Goal: Information Seeking & Learning: Learn about a topic

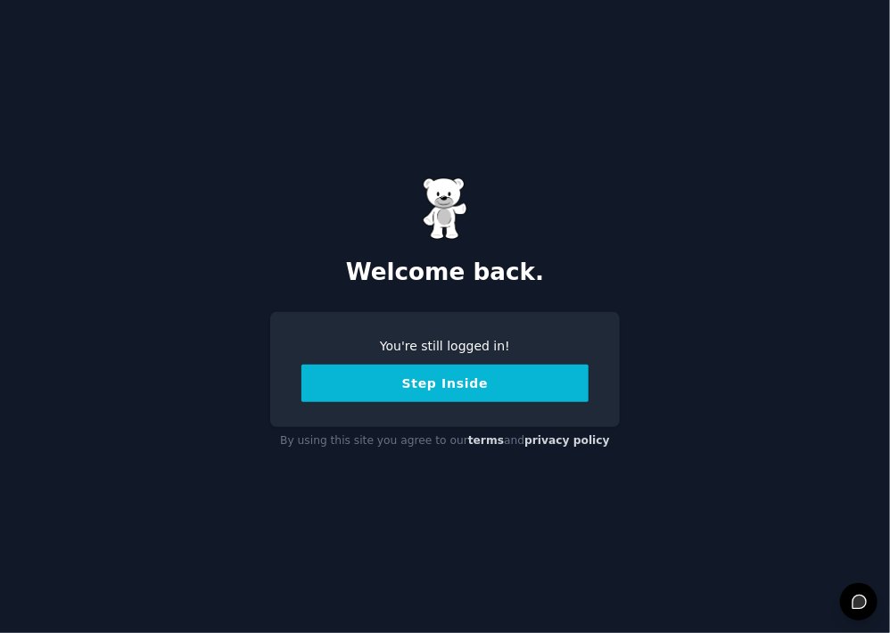
click at [357, 375] on div "You're still logged in! Step Inside" at bounding box center [445, 370] width 287 height 66
click at [364, 382] on button "Step Inside" at bounding box center [445, 383] width 287 height 37
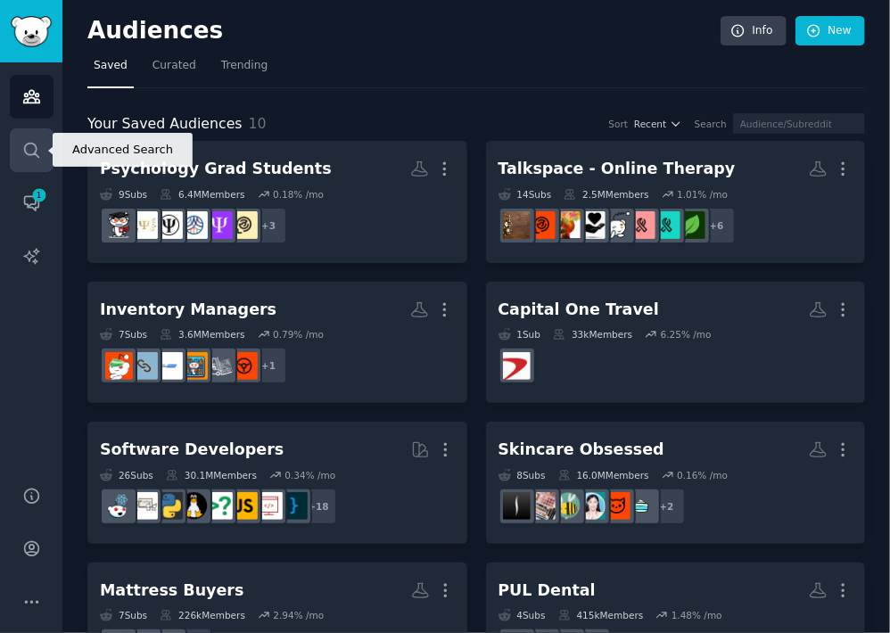
click at [46, 164] on link "Search" at bounding box center [32, 150] width 44 height 44
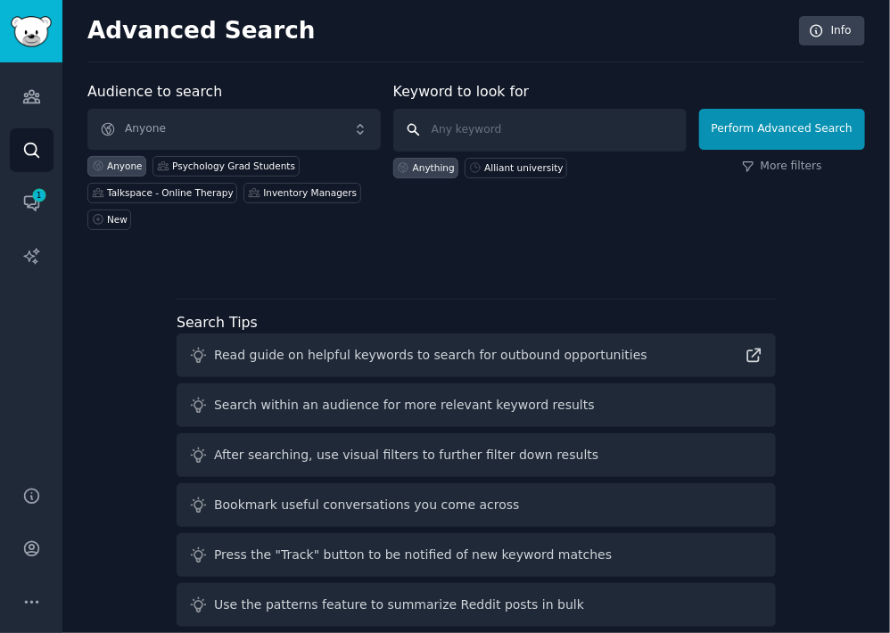
click at [484, 127] on input "text" at bounding box center [540, 130] width 294 height 43
type input "talkspace"
click button "Perform Advanced Search" at bounding box center [782, 129] width 166 height 41
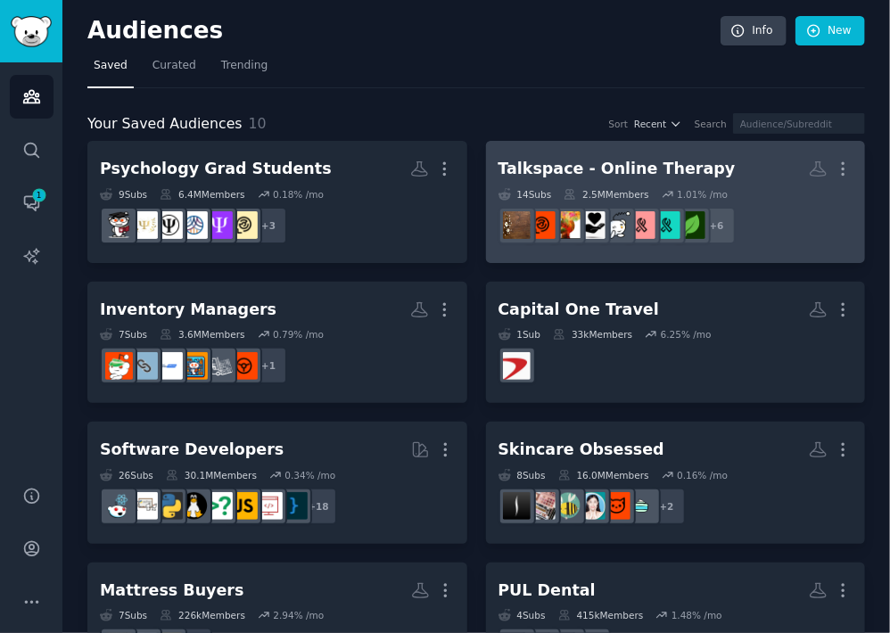
click at [673, 171] on div "Talkspace - Online Therapy" at bounding box center [617, 169] width 237 height 22
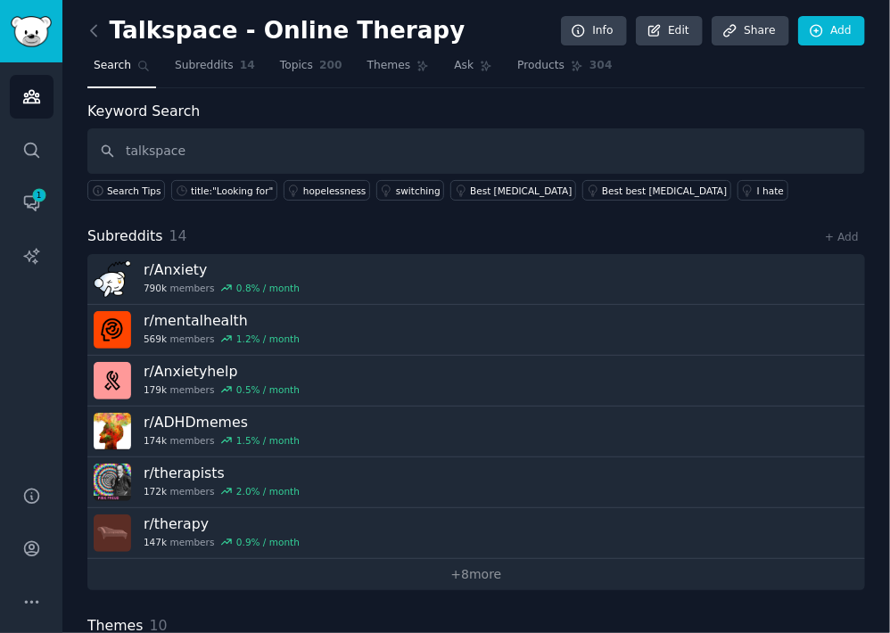
type input "talkspace"
